Goal: Navigation & Orientation: Understand site structure

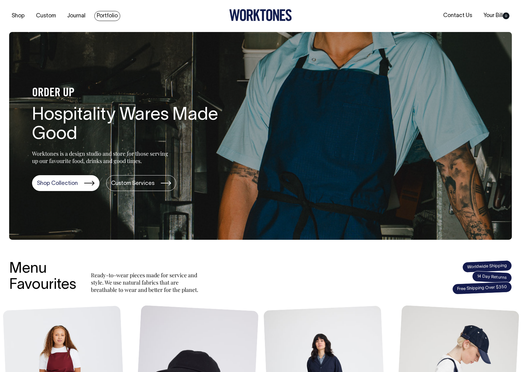
click at [106, 14] on link "Portfolio" at bounding box center [107, 16] width 26 height 10
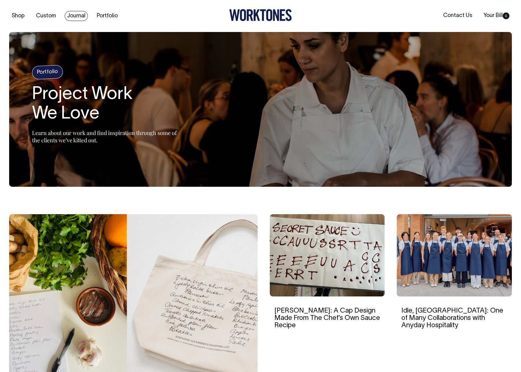
click at [79, 16] on link "Journal" at bounding box center [76, 16] width 23 height 10
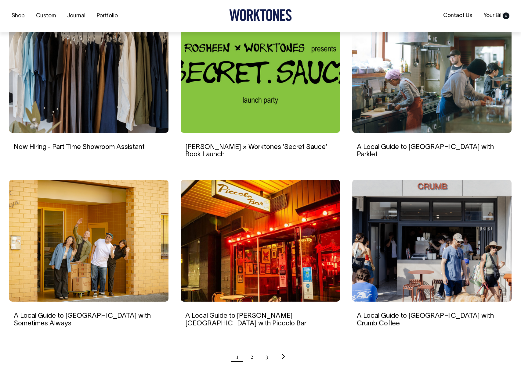
scroll to position [417, 0]
